Goal: Find specific page/section: Find specific page/section

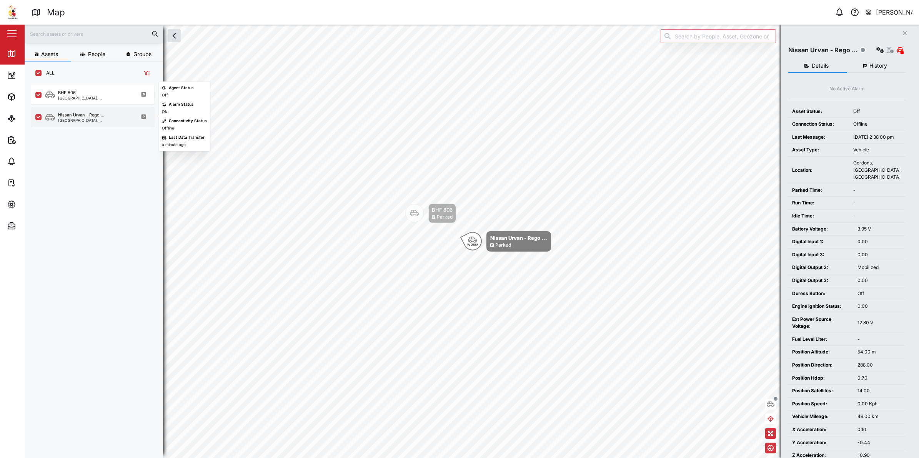
click at [79, 112] on div "Nissan Urvan - Rego ..." at bounding box center [81, 115] width 46 height 7
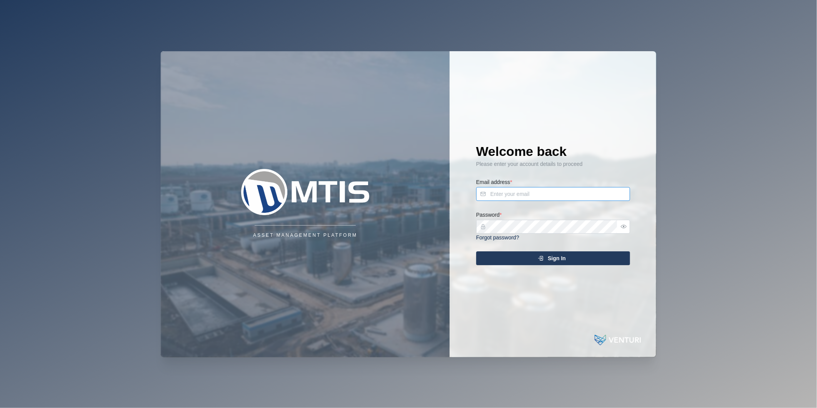
type input "[PERSON_NAME][EMAIL_ADDRESS][DOMAIN_NAME]"
click at [500, 260] on div "Sign In" at bounding box center [551, 257] width 141 height 13
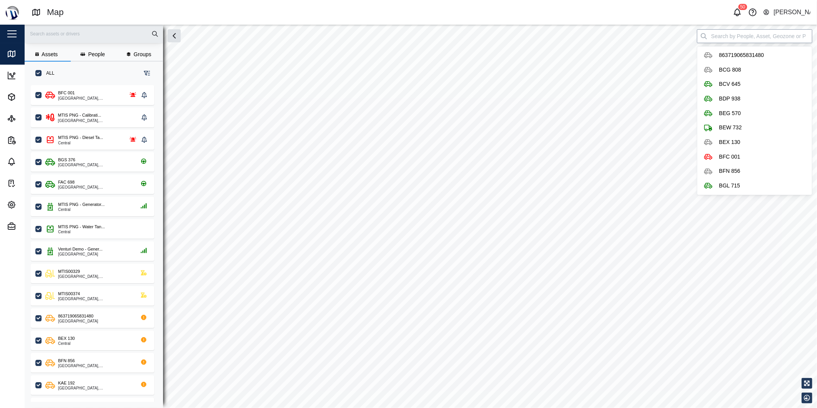
click at [736, 41] on input "search" at bounding box center [754, 36] width 115 height 14
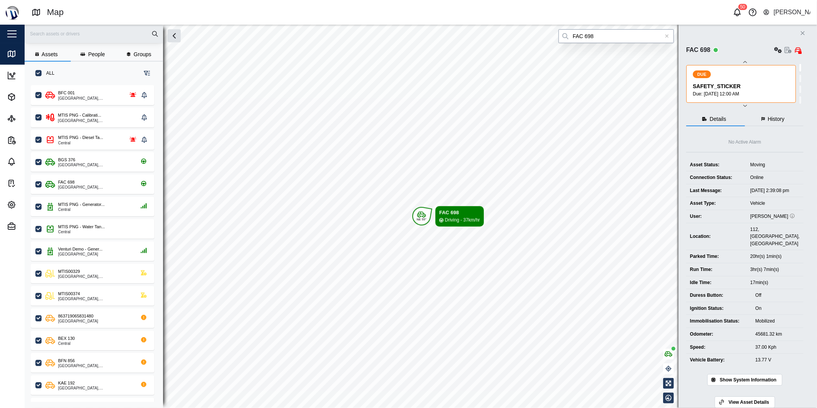
type input "FAC 698"
